Goal: Task Accomplishment & Management: Complete application form

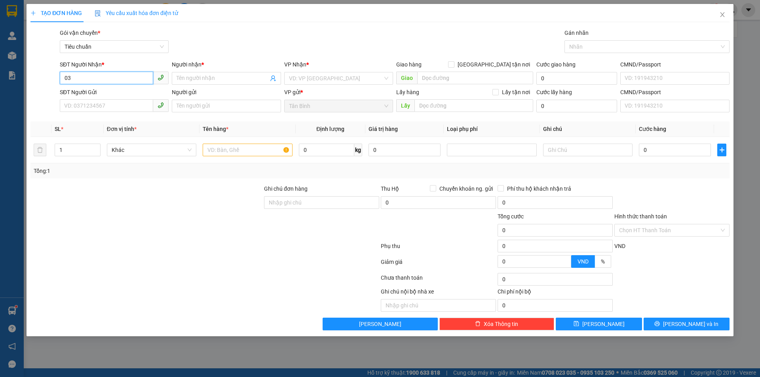
type input "0"
type input "0363681169"
click at [199, 81] on input "Người nhận *" at bounding box center [222, 78] width 91 height 9
type input "c"
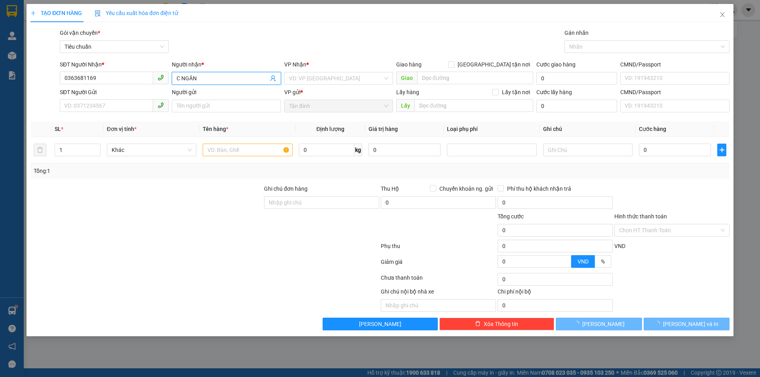
type input "C NGÂN"
click at [340, 86] on div "VP Nhận * VD: VP [GEOGRAPHIC_DATA]" at bounding box center [338, 74] width 109 height 28
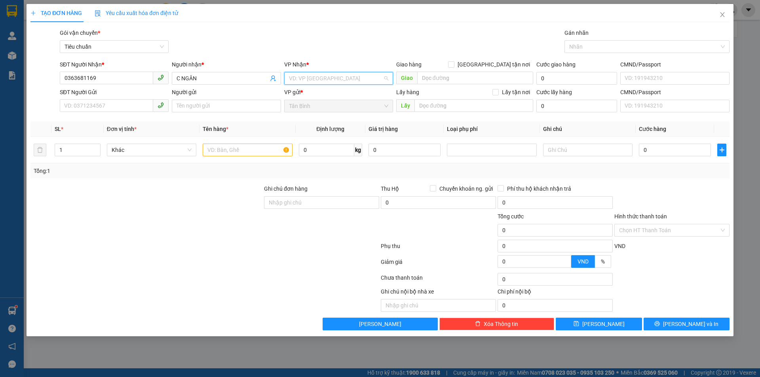
click at [342, 79] on input "search" at bounding box center [336, 78] width 94 height 12
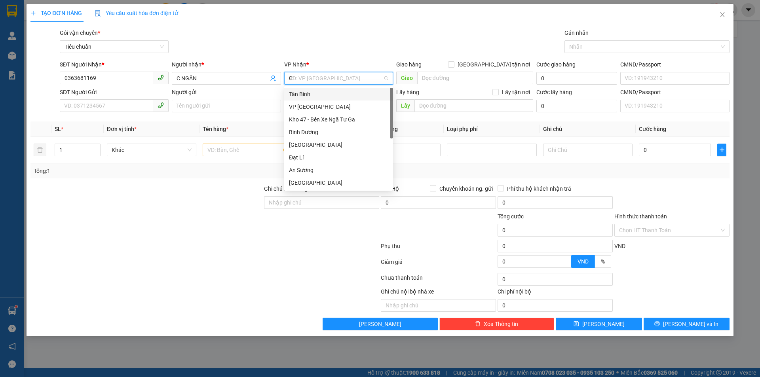
type input "CK"
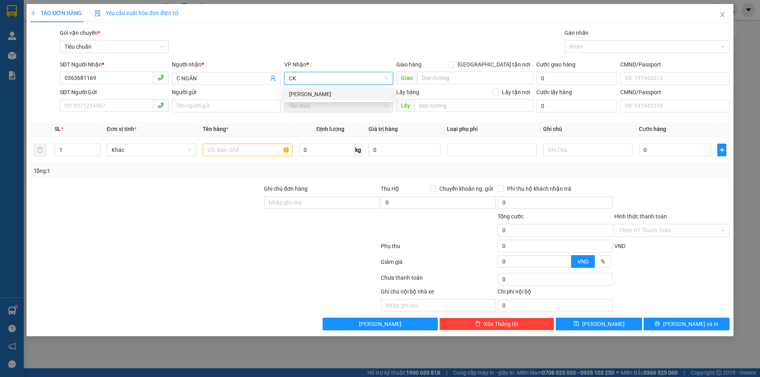
click at [338, 94] on div "[PERSON_NAME]" at bounding box center [338, 94] width 99 height 9
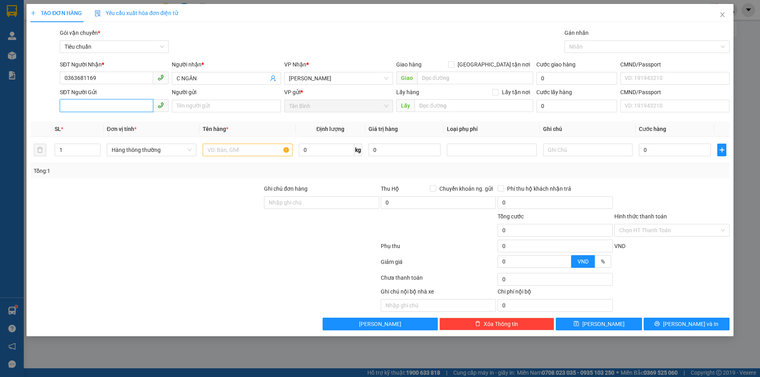
click at [126, 108] on input "SĐT Người Gửi" at bounding box center [106, 105] width 93 height 13
click at [107, 77] on input "0363681169" at bounding box center [106, 78] width 93 height 13
click at [102, 106] on input "SĐT Người Gửi" at bounding box center [106, 105] width 93 height 13
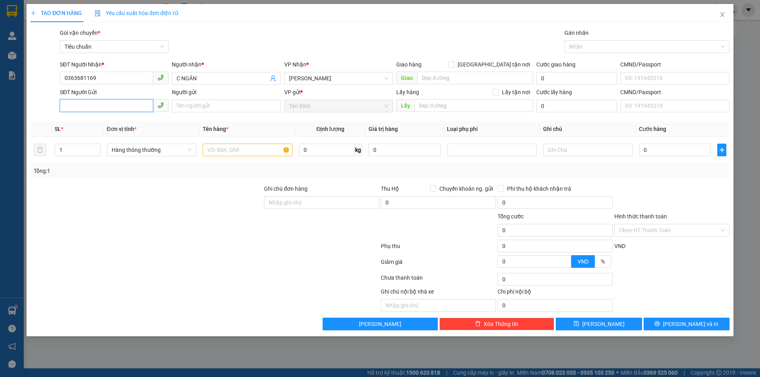
paste input "0363681169"
type input "0363681169"
click at [120, 162] on td "Hàng thông thường" at bounding box center [152, 150] width 96 height 27
drag, startPoint x: 224, startPoint y: 105, endPoint x: 215, endPoint y: 82, distance: 24.7
click at [223, 104] on input "Người gửi" at bounding box center [226, 106] width 109 height 13
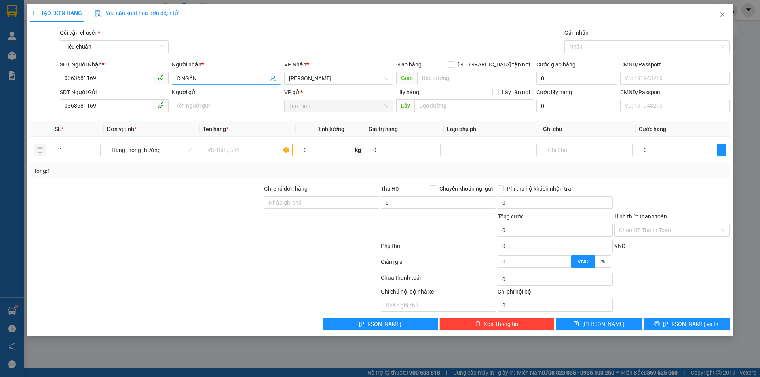
click at [215, 82] on input "C NGÂN" at bounding box center [222, 78] width 91 height 9
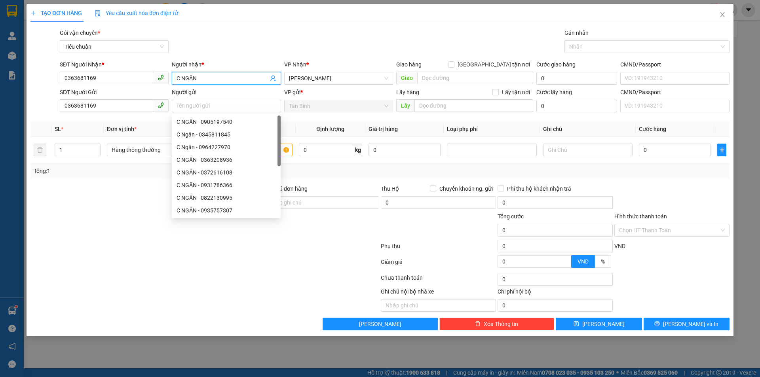
click at [215, 82] on input "C NGÂN" at bounding box center [222, 78] width 91 height 9
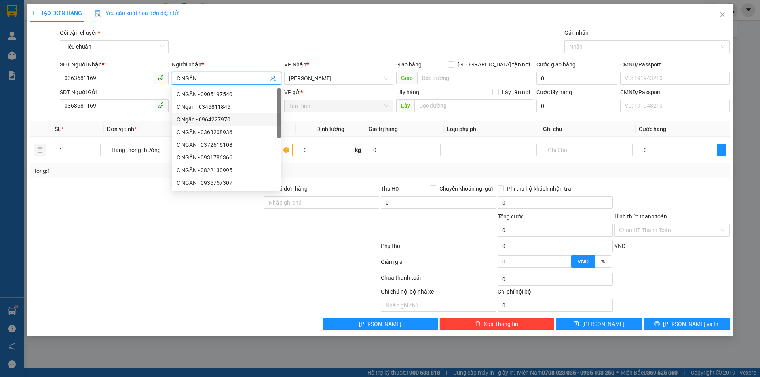
drag, startPoint x: 323, startPoint y: 121, endPoint x: 315, endPoint y: 114, distance: 11.3
click at [321, 118] on div "Transit Pickup Surcharge Ids Transit Deliver Surcharge Ids Transit Deliver Surc…" at bounding box center [379, 180] width 699 height 302
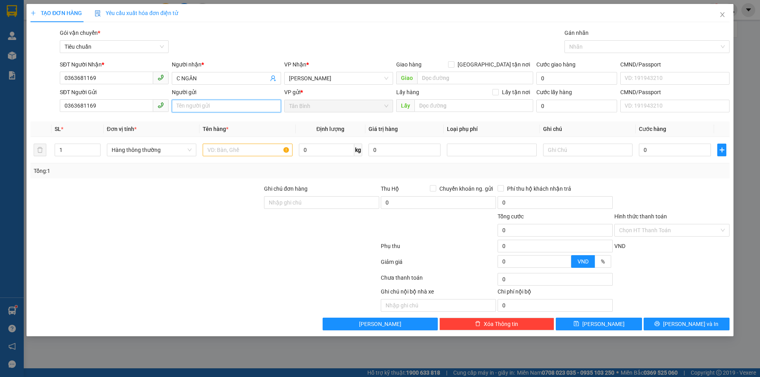
click at [219, 107] on input "Người gửi" at bounding box center [226, 106] width 109 height 13
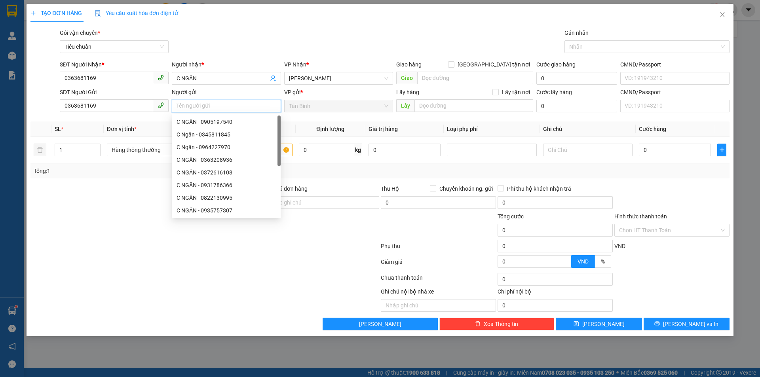
paste input "C NGÂN"
type input "C NGÂN"
click at [339, 174] on div "Tổng: 1" at bounding box center [380, 171] width 693 height 9
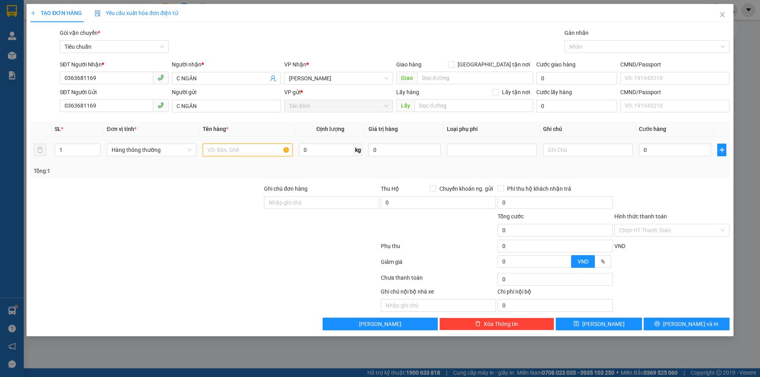
click at [226, 155] on input "text" at bounding box center [247, 150] width 89 height 13
type input "A"
type input "HÀNH LÝ KHÁCH GỬI"
click at [581, 149] on input "text" at bounding box center [587, 150] width 89 height 13
type input "VALI ĐEN"
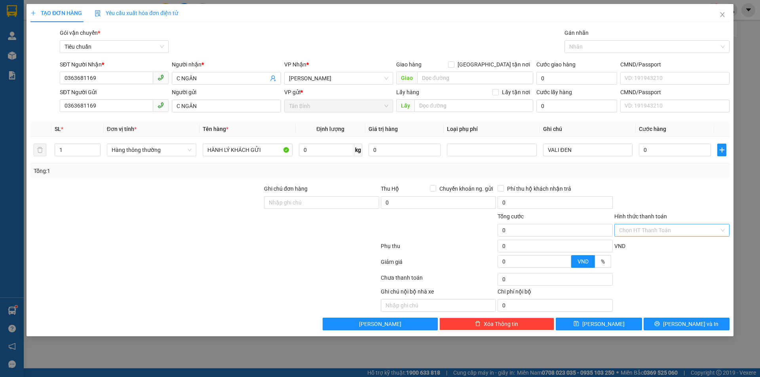
click at [692, 228] on input "Hình thức thanh toán" at bounding box center [669, 230] width 100 height 12
click at [672, 273] on div "Miễn phí" at bounding box center [672, 271] width 106 height 9
click at [683, 320] on button "[PERSON_NAME] và In" at bounding box center [687, 324] width 86 height 13
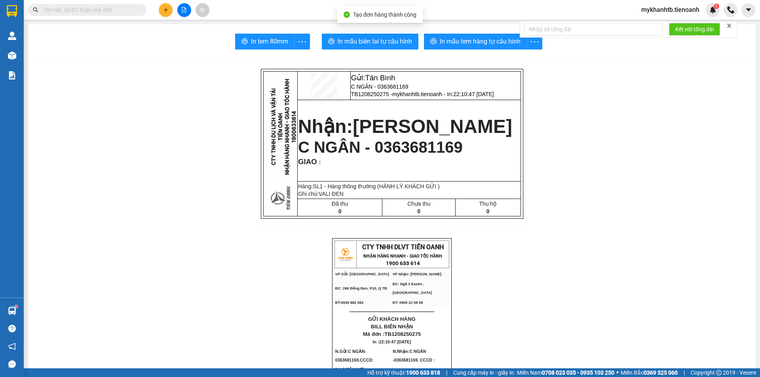
click at [453, 44] on span "In mẫu tem hàng tự cấu hình" at bounding box center [480, 41] width 81 height 10
